Goal: Information Seeking & Learning: Understand process/instructions

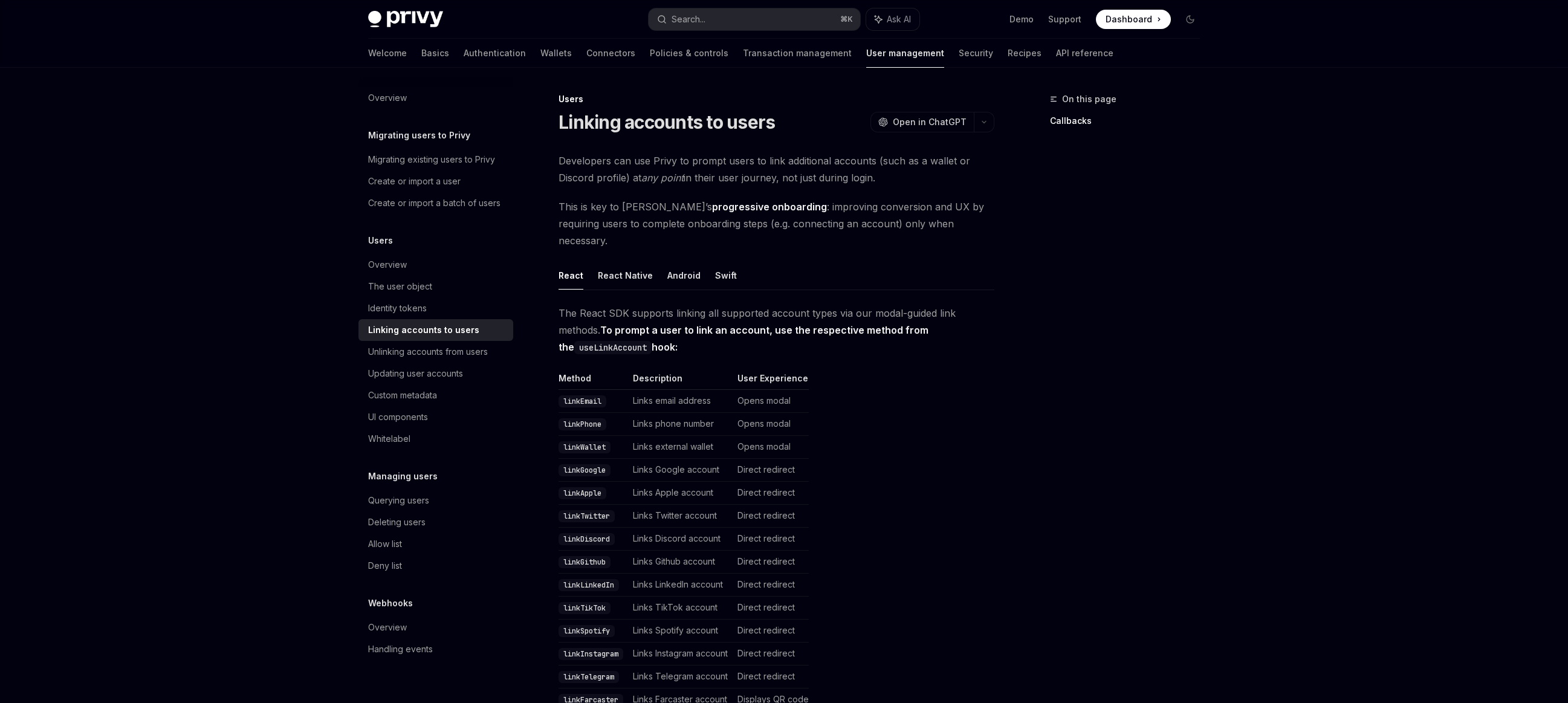
scroll to position [1260, 0]
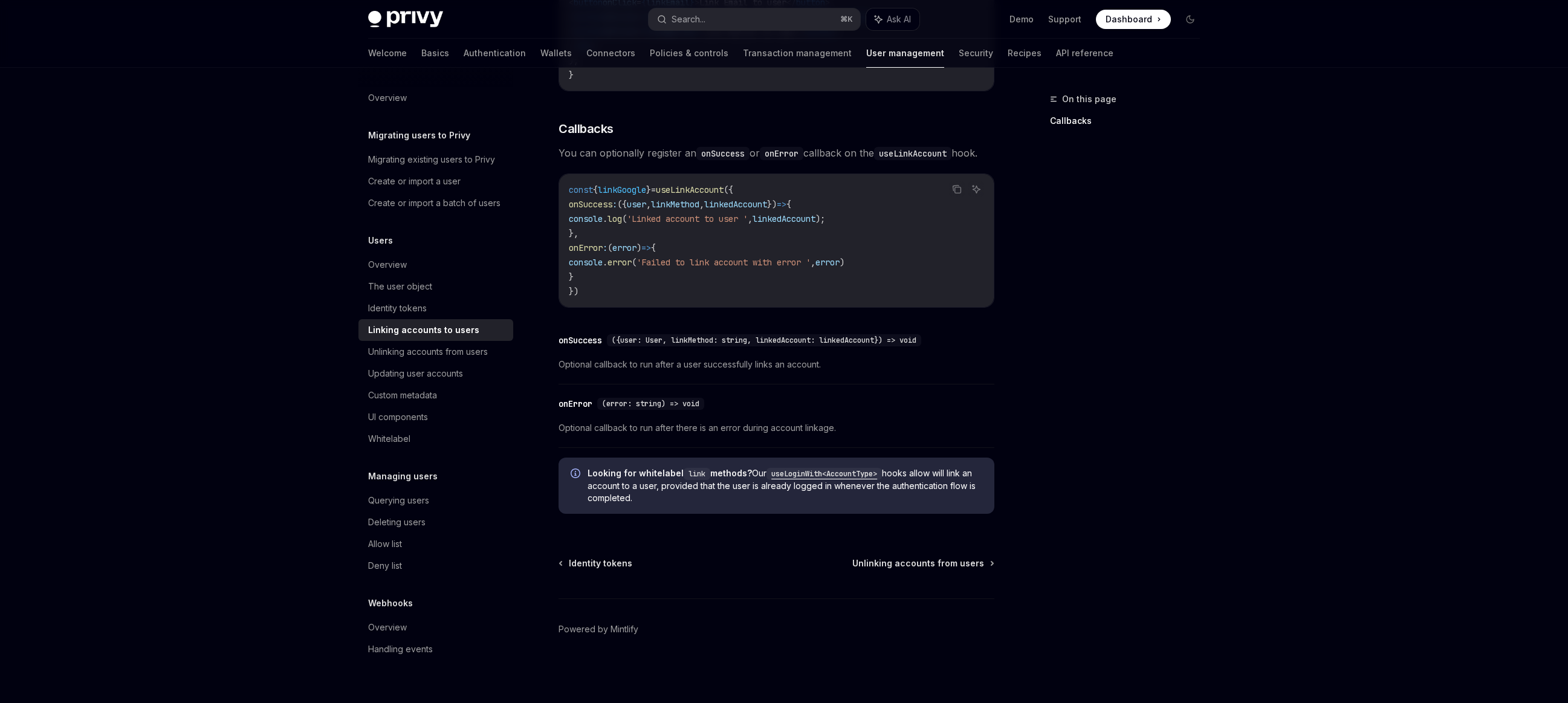
click at [1166, 364] on div "On this page Callbacks" at bounding box center [1118, 397] width 184 height 611
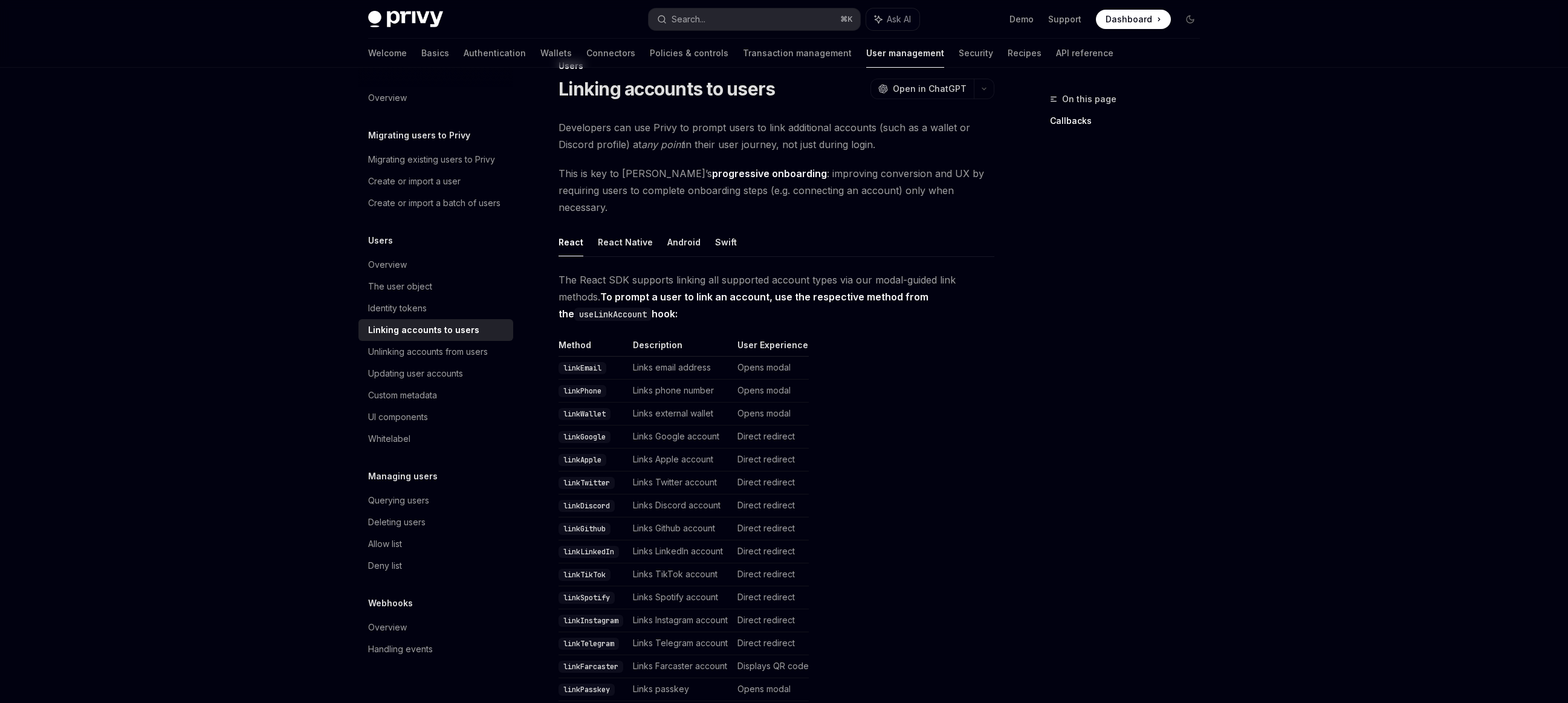
scroll to position [16, 0]
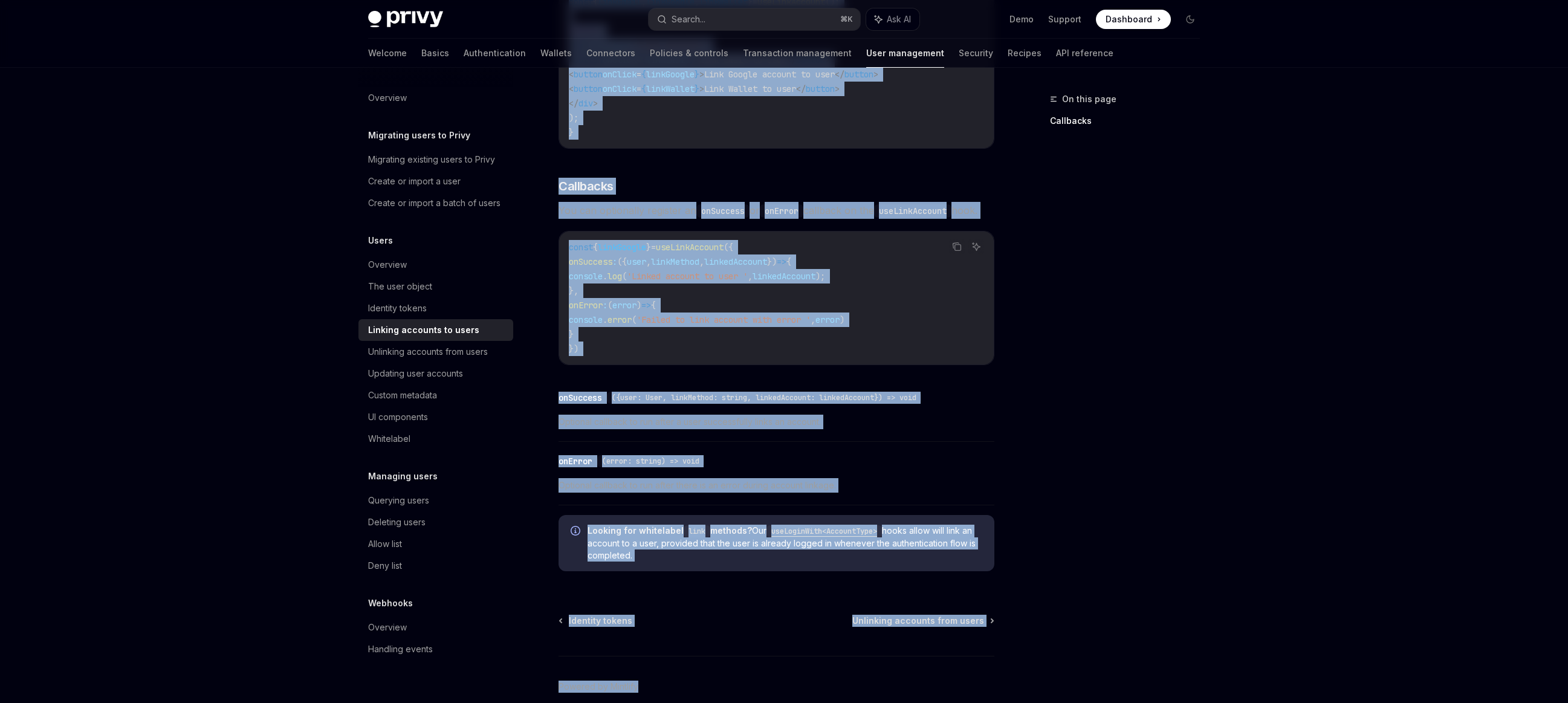
scroll to position [1260, 0]
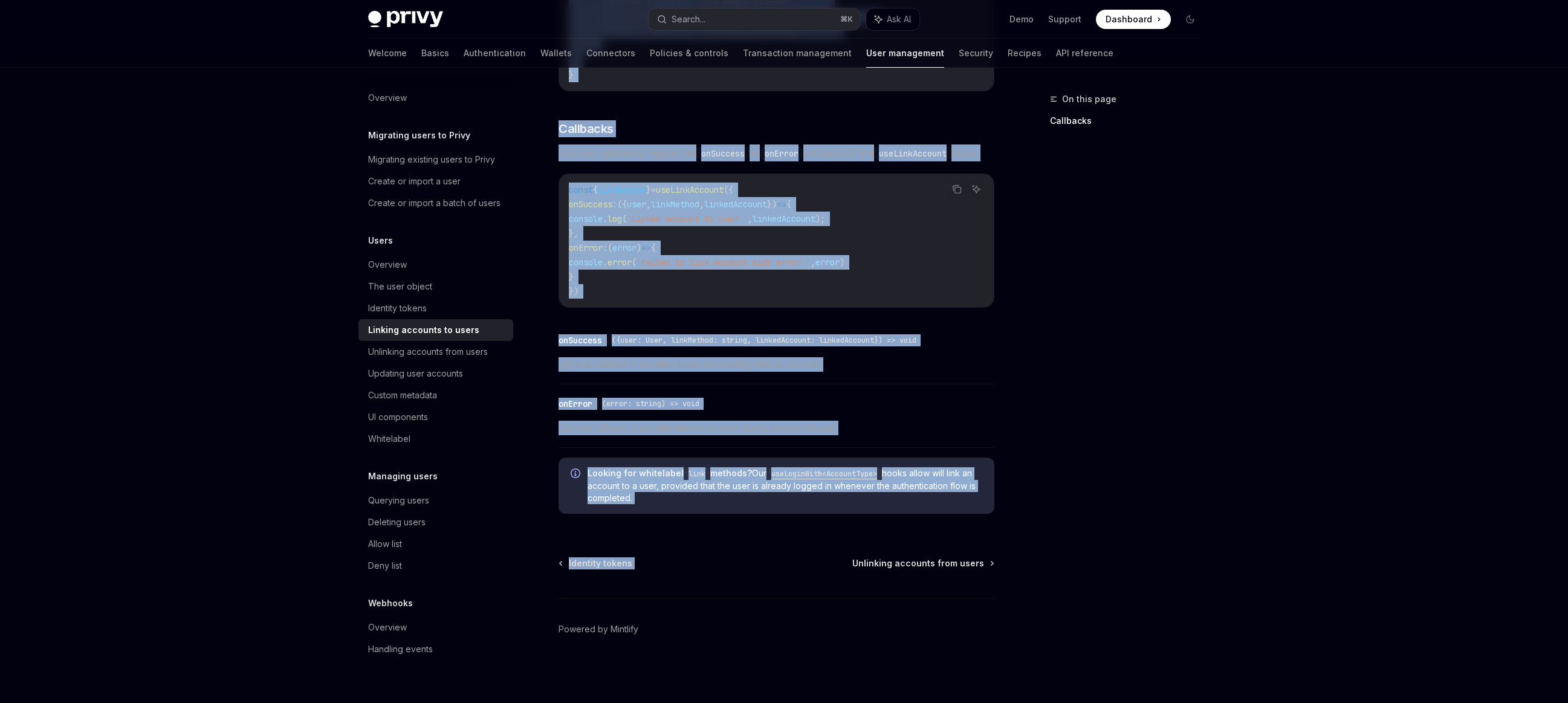
drag, startPoint x: 559, startPoint y: 121, endPoint x: 778, endPoint y: 537, distance: 470.1
copy div "Loremip dolorsit am conse AdipIS Elit se DoeiUSM TempOR Inci ut LaboREE Dolorem…"
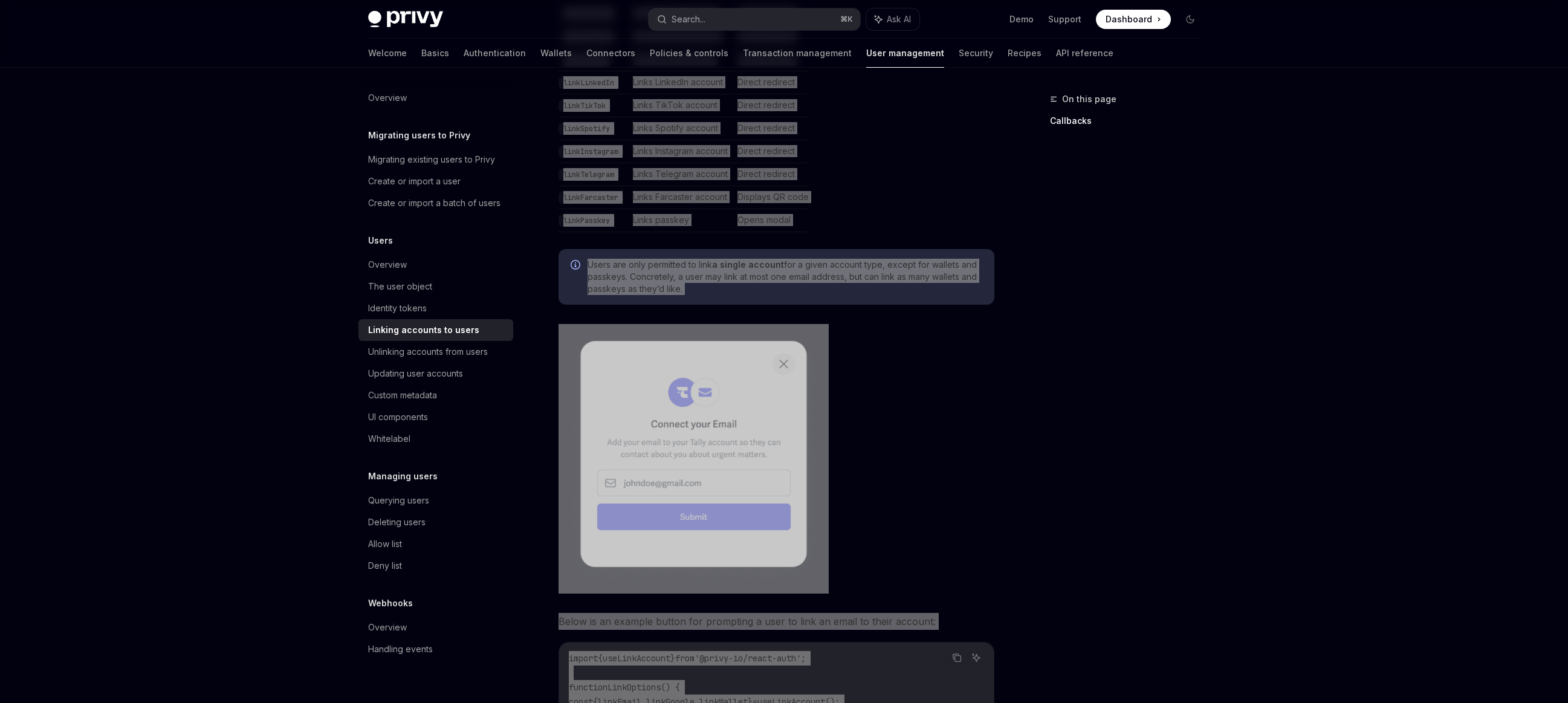
scroll to position [0, 0]
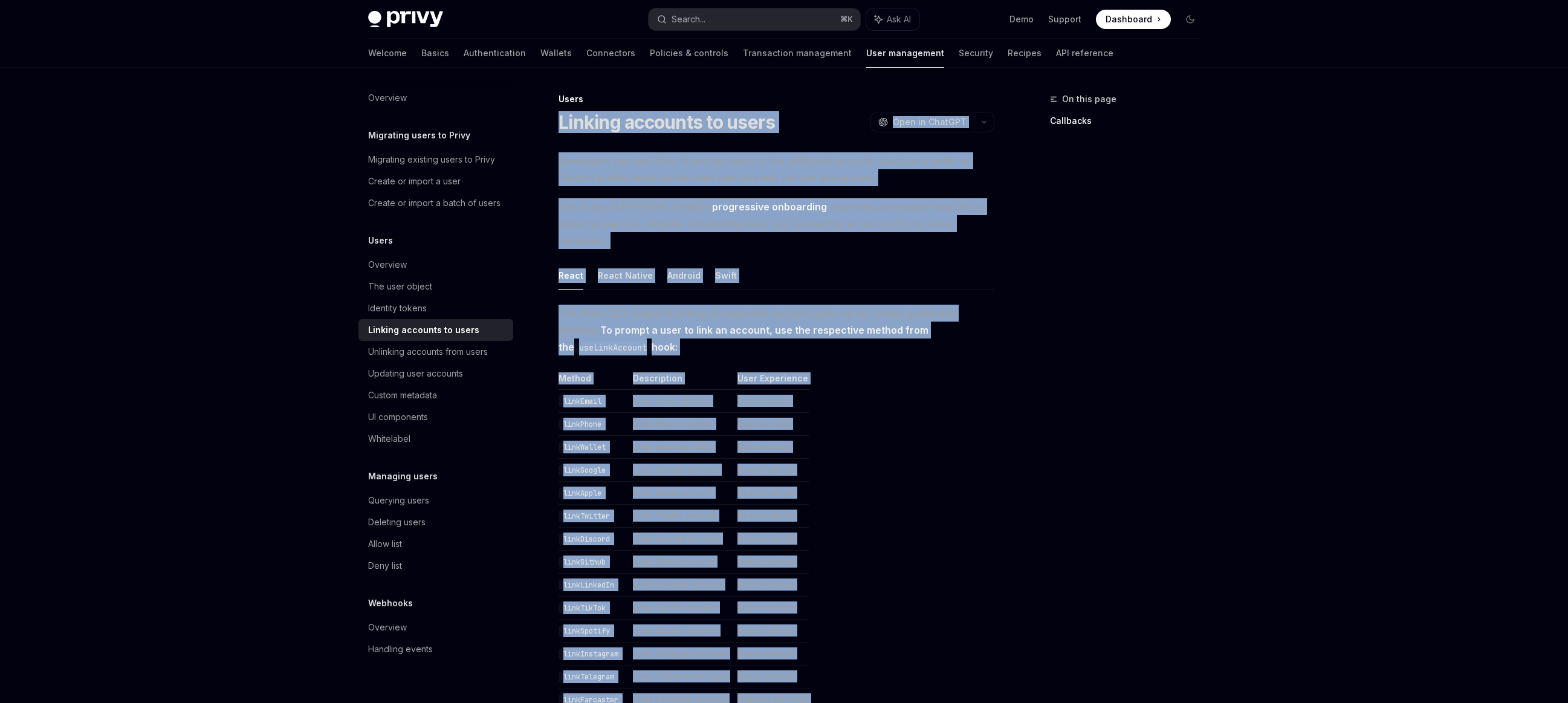
click at [608, 372] on th "Method" at bounding box center [593, 381] width 69 height 18
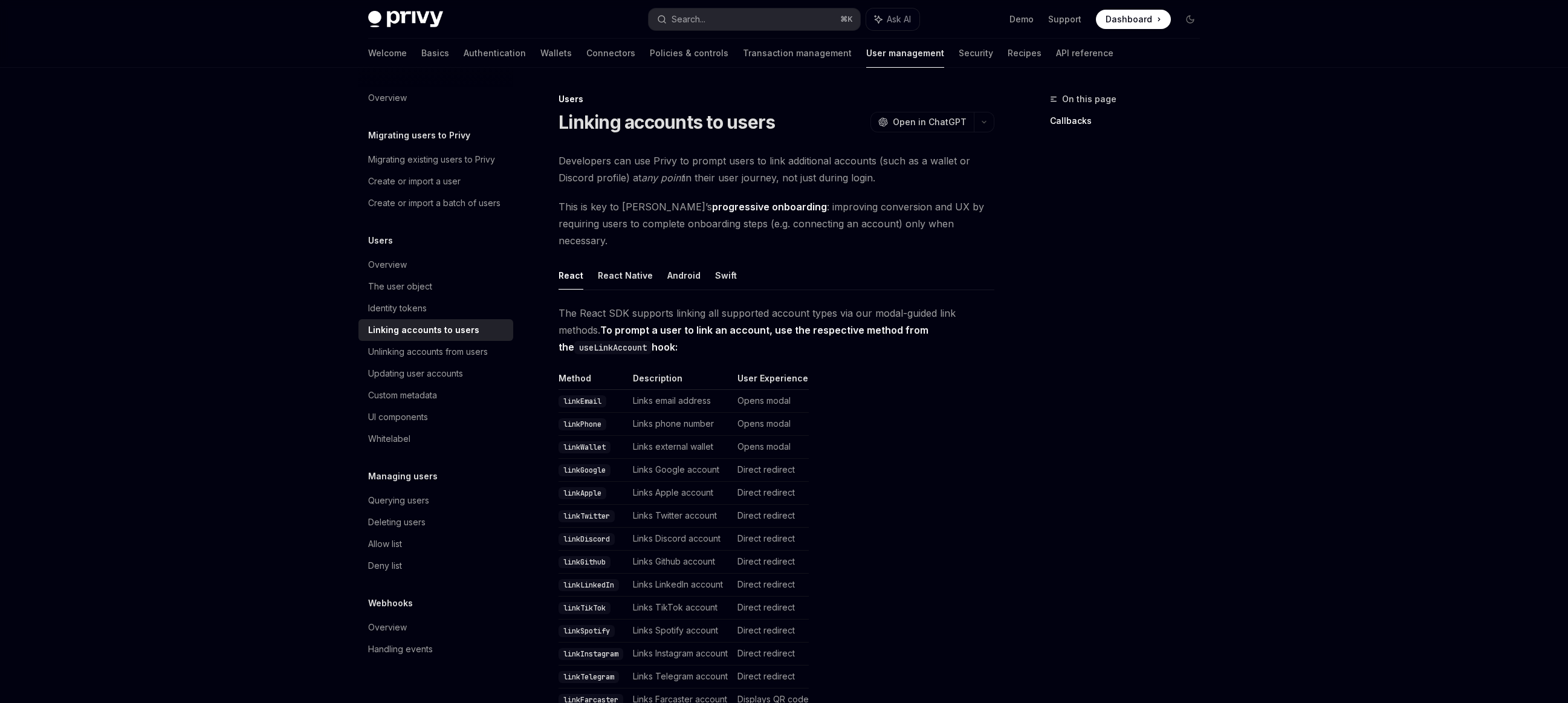
click at [593, 441] on code "linkWallet" at bounding box center [584, 447] width 52 height 12
copy code "linkWallet"
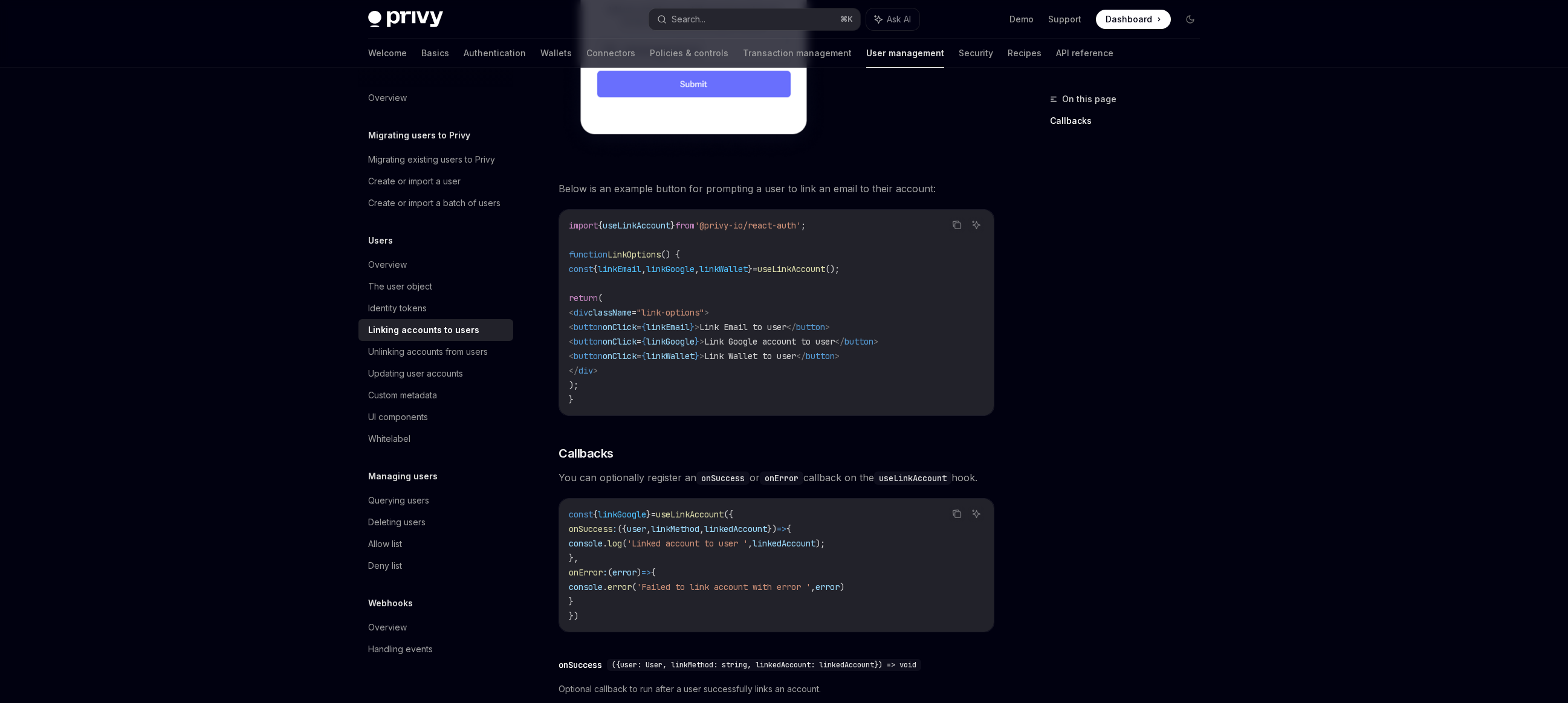
scroll to position [916, 0]
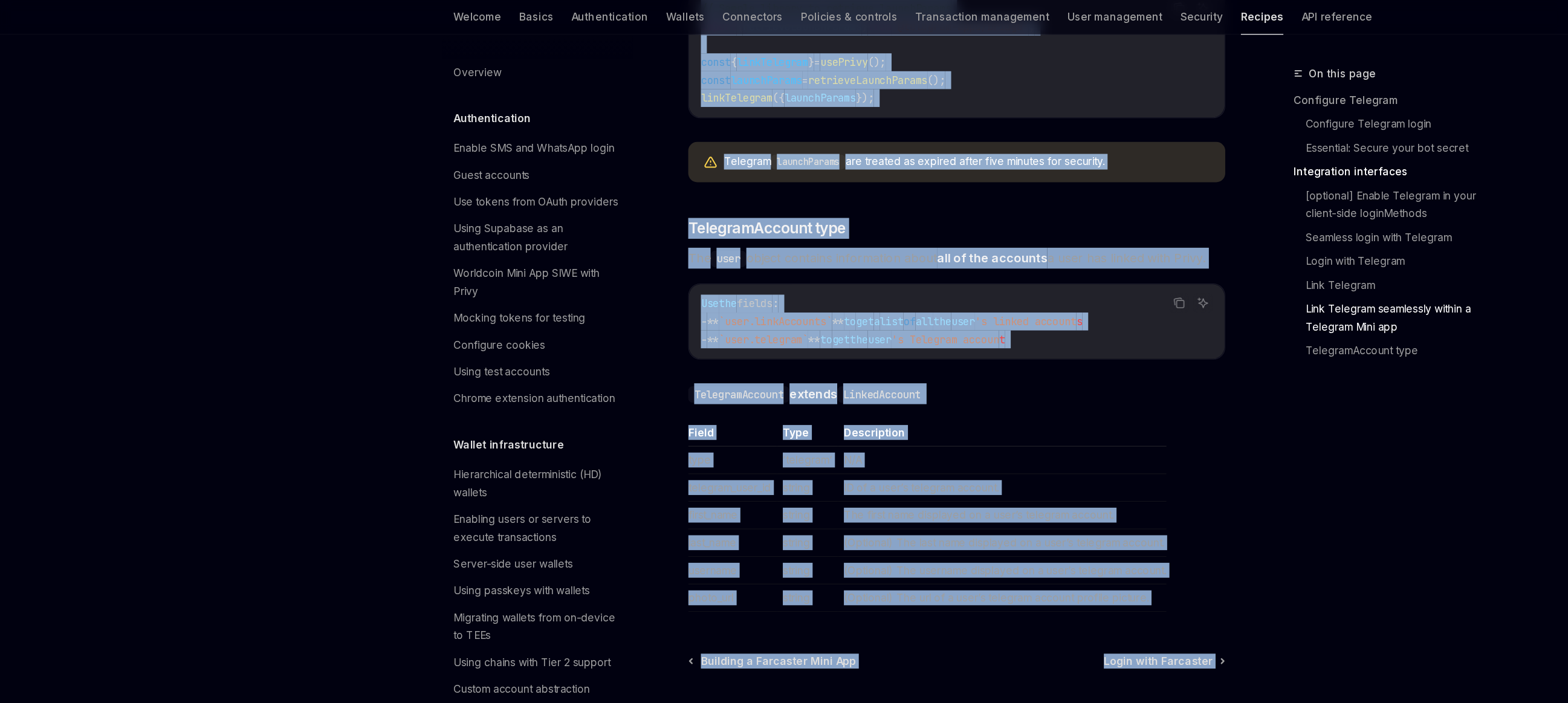
scroll to position [747, 0]
